Goal: Use online tool/utility: Use online tool/utility

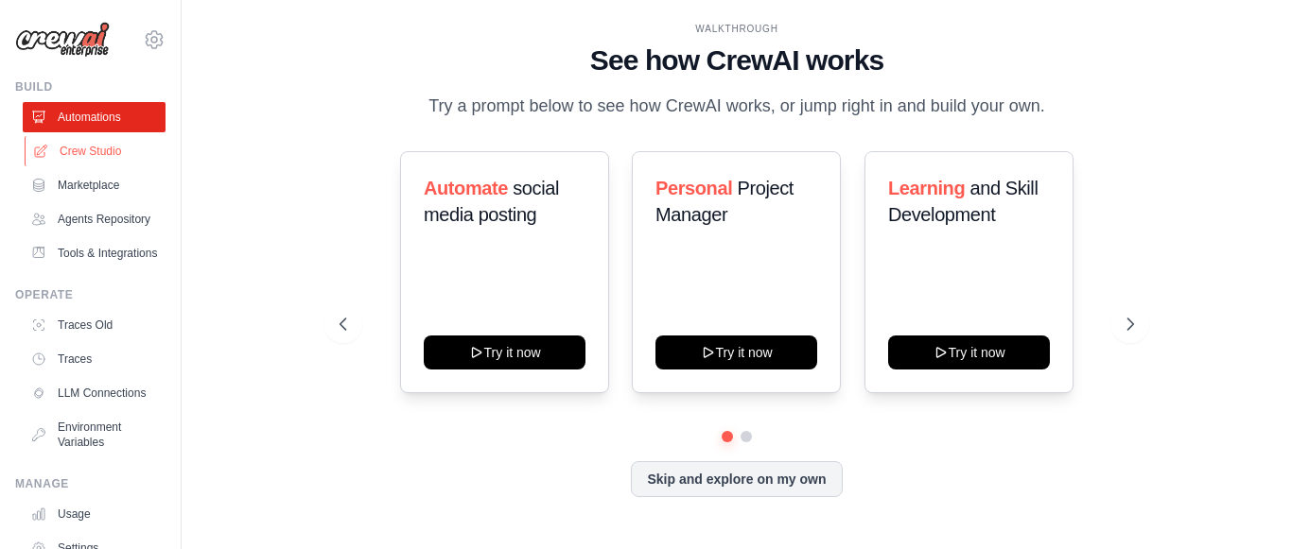
click at [83, 154] on link "Crew Studio" at bounding box center [96, 151] width 143 height 30
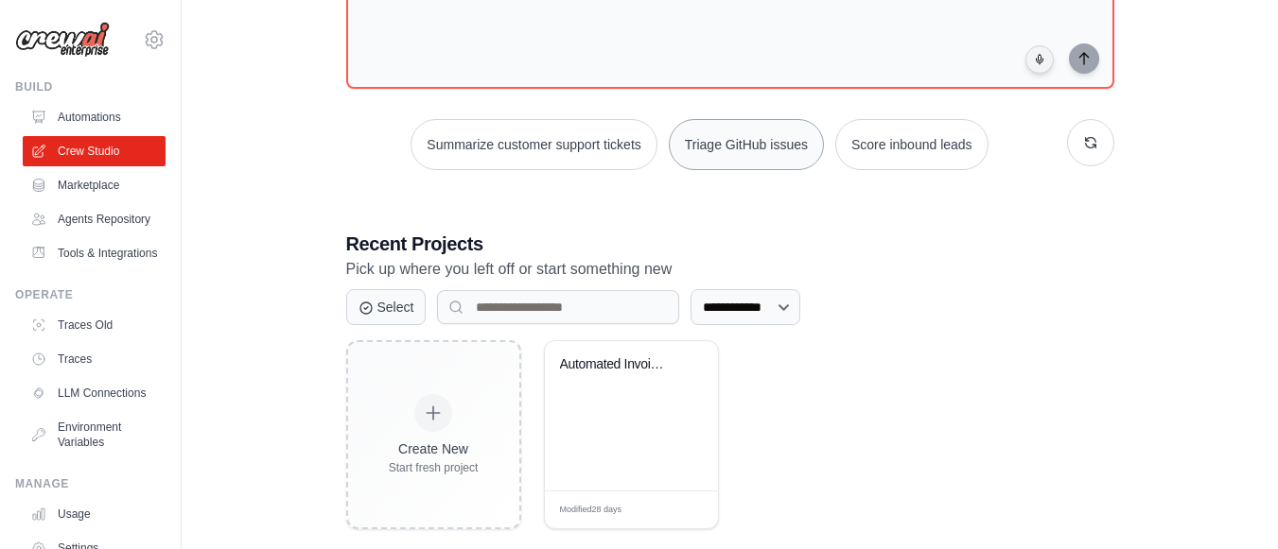
scroll to position [213, 0]
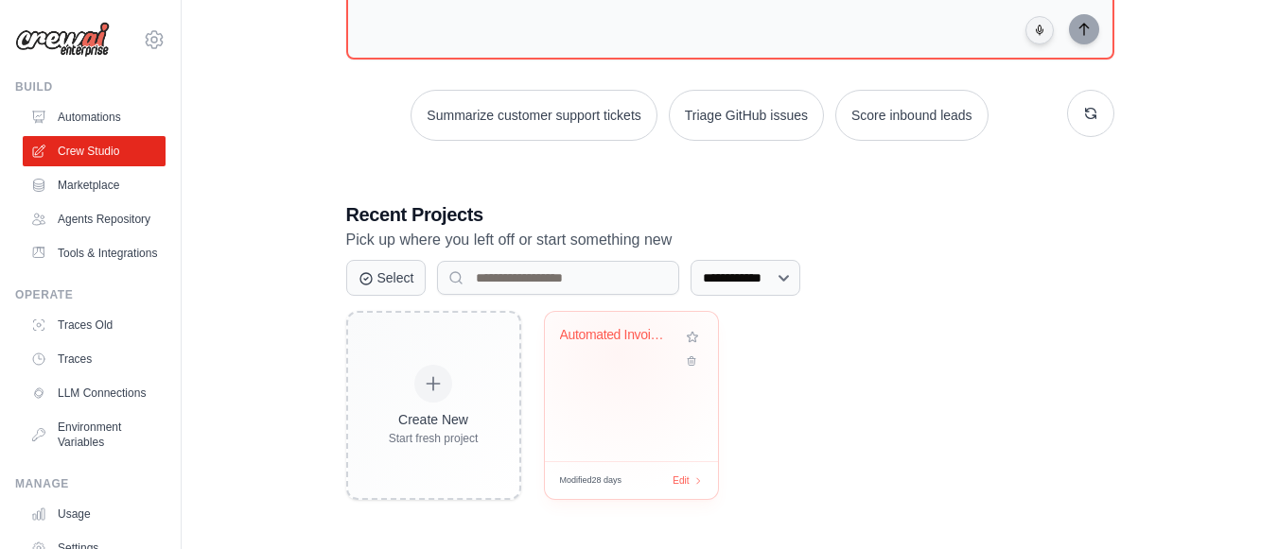
click at [617, 354] on div "Automated Invoice Processing & Appr..." at bounding box center [631, 348] width 143 height 43
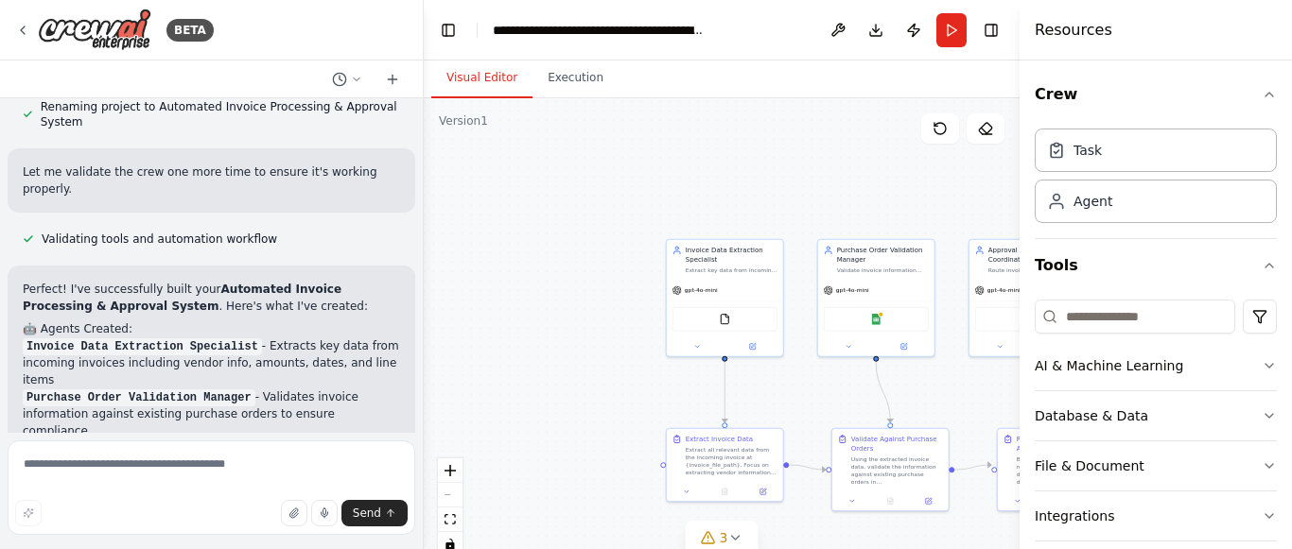
scroll to position [1586, 0]
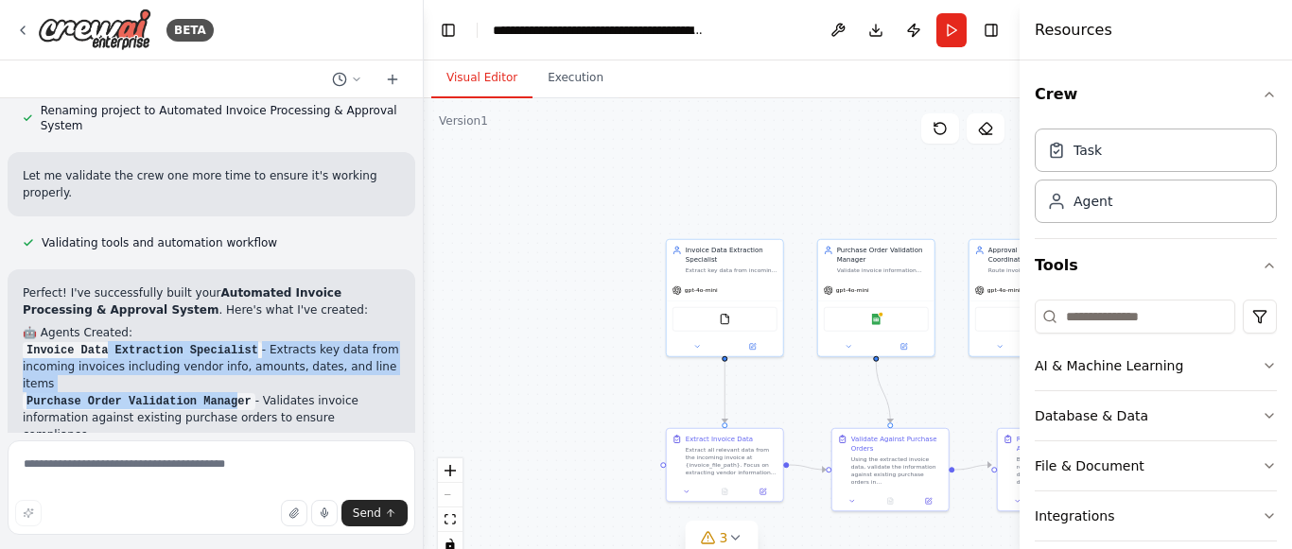
drag, startPoint x: 100, startPoint y: 321, endPoint x: 222, endPoint y: 355, distance: 126.6
click at [222, 355] on ol "Invoice Data Extraction Specialist - Extracts key data from incoming invoices i…" at bounding box center [211, 434] width 377 height 187
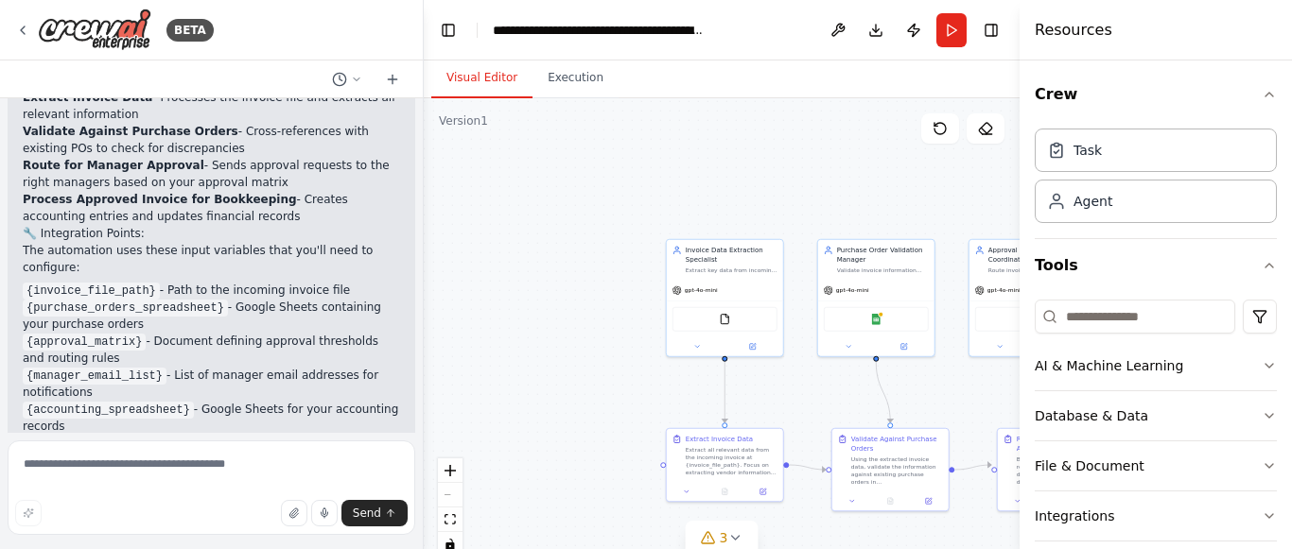
scroll to position [2059, 0]
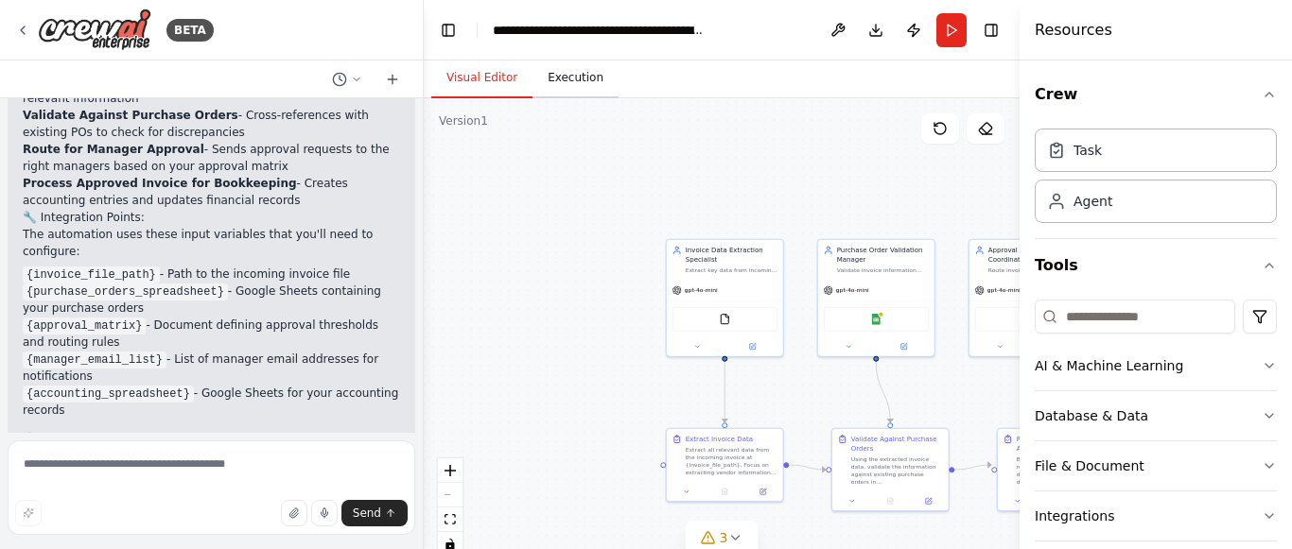
click at [584, 96] on button "Execution" at bounding box center [575, 79] width 86 height 40
click at [478, 93] on button "Visual Editor" at bounding box center [481, 79] width 101 height 40
click at [1061, 358] on div "AI & Machine Learning" at bounding box center [1108, 365] width 148 height 19
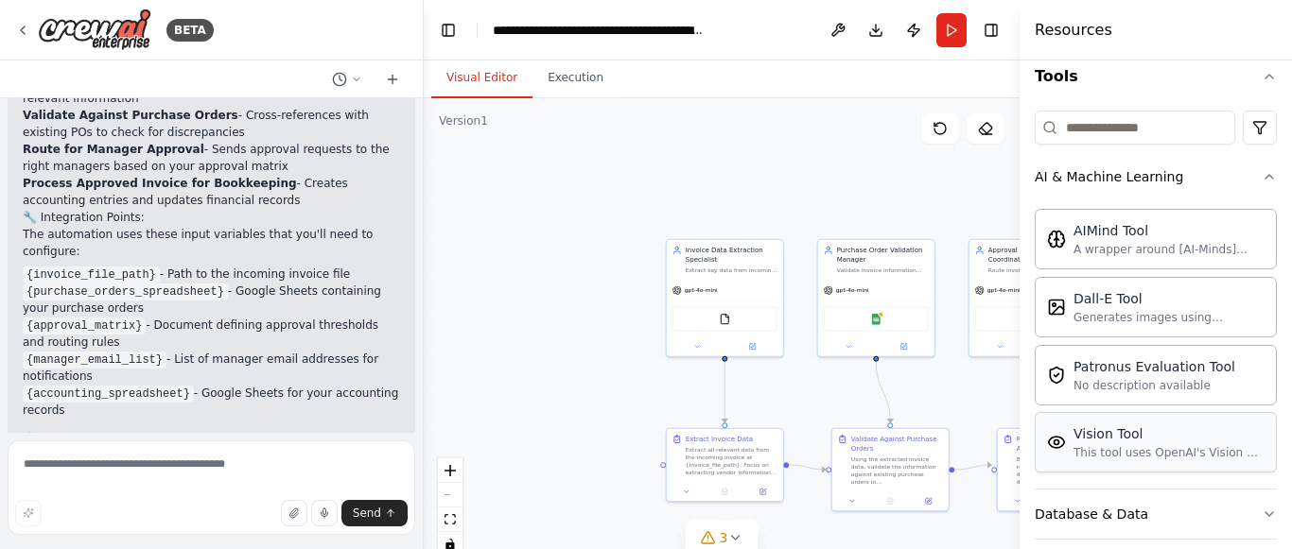
scroll to position [284, 0]
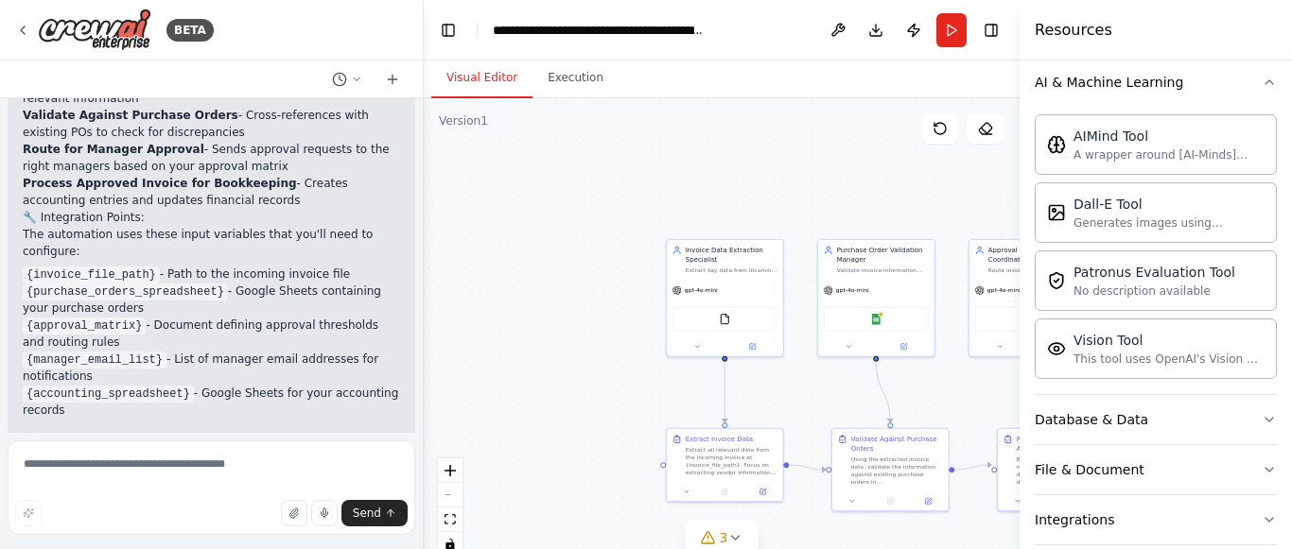
click at [775, 88] on div "Visual Editor Execution" at bounding box center [722, 80] width 596 height 38
